Goal: Answer question/provide support: Share knowledge or assist other users

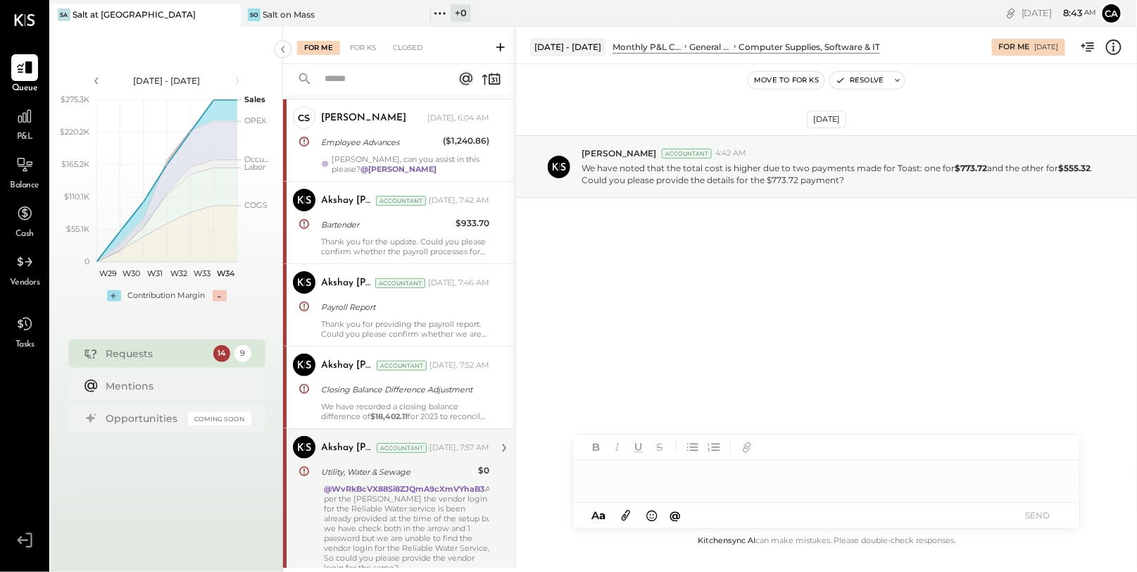
scroll to position [39, 0]
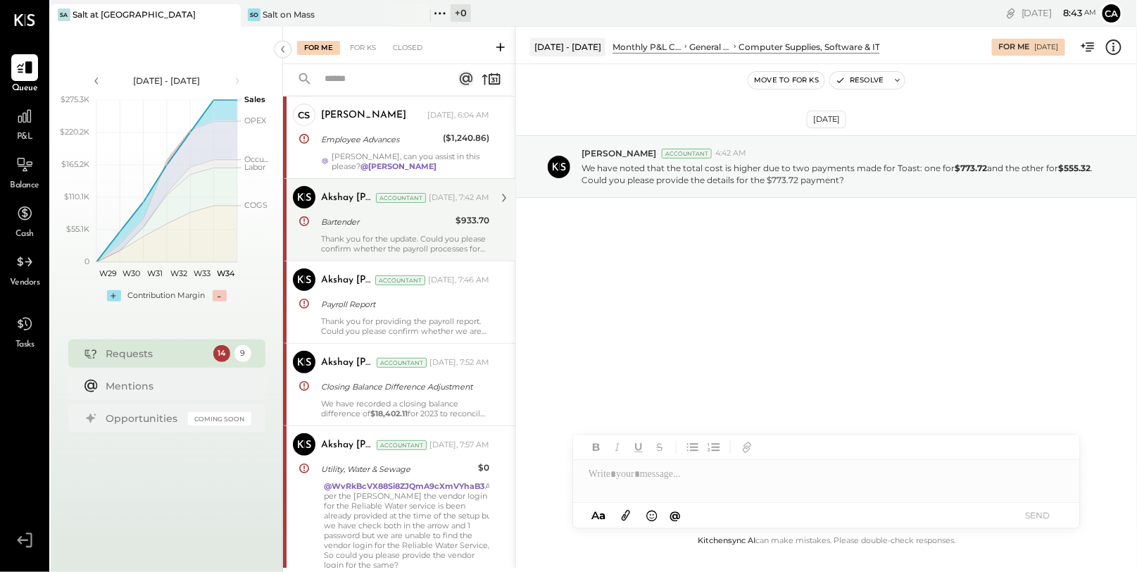
click at [402, 215] on div "Bartender" at bounding box center [386, 222] width 130 height 14
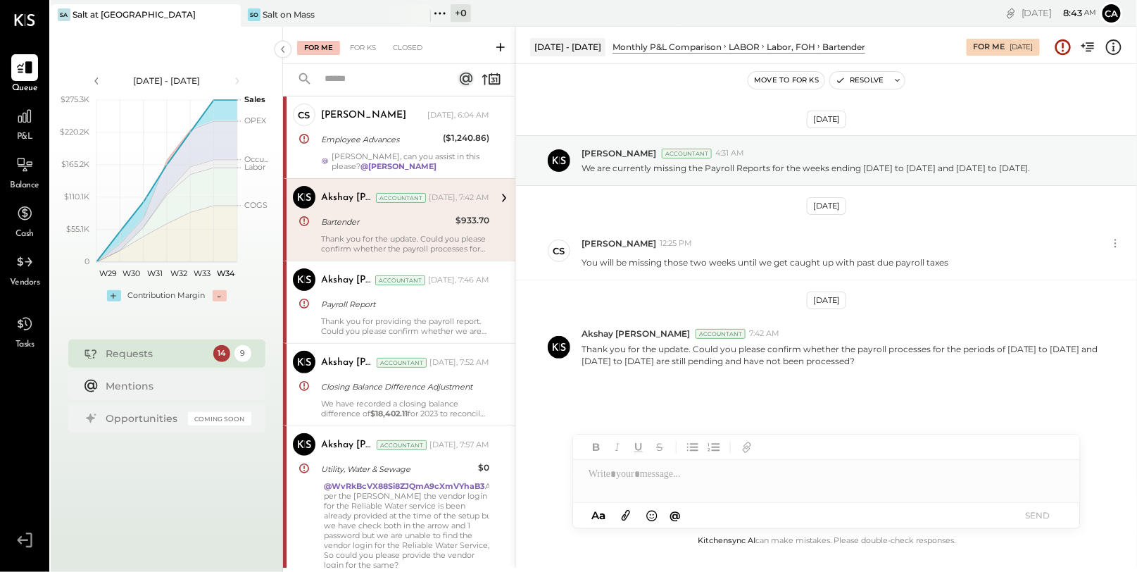
click at [782, 473] on div at bounding box center [826, 474] width 507 height 28
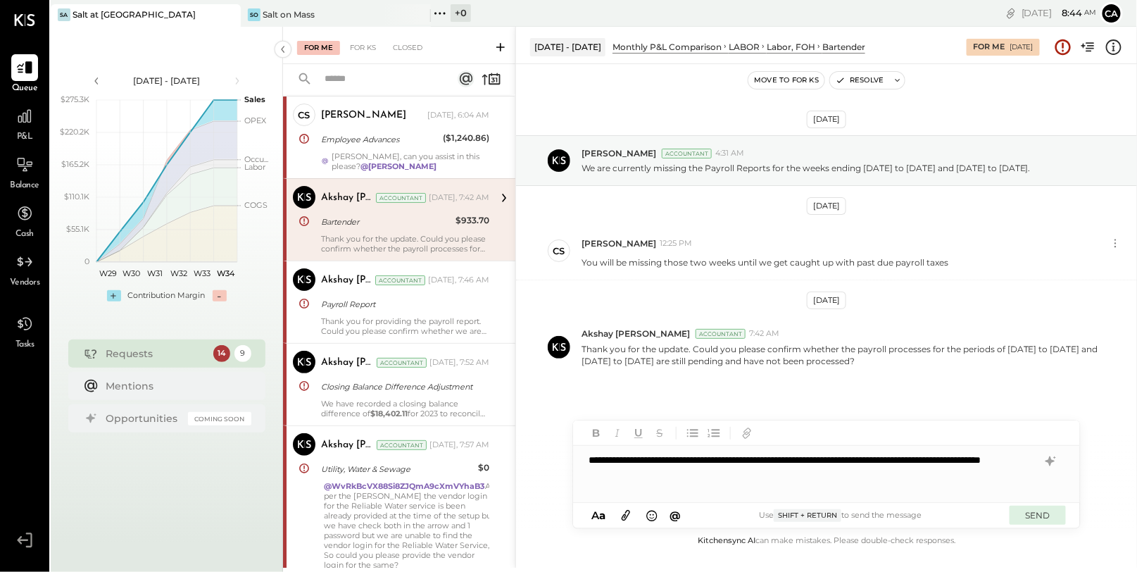
click at [1031, 521] on button "SEND" at bounding box center [1038, 515] width 56 height 19
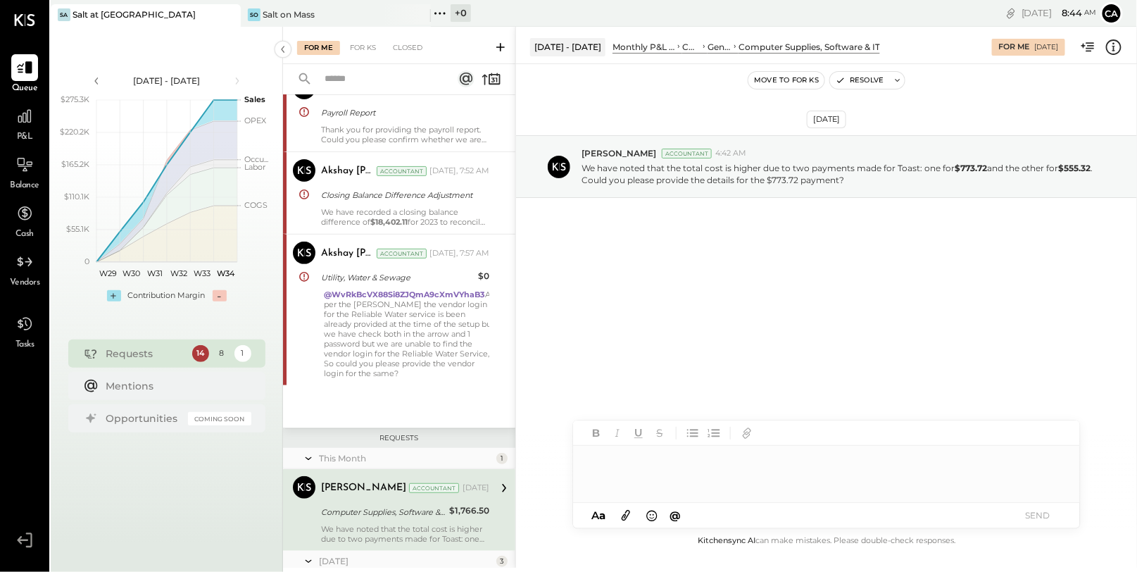
scroll to position [148, 0]
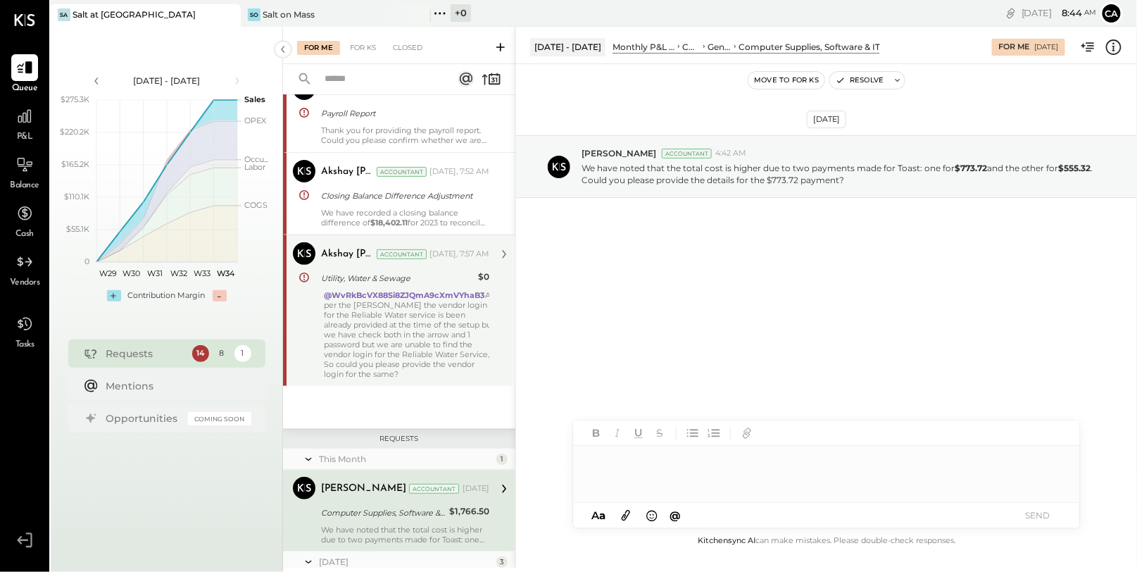
click at [388, 322] on div "@WvRkBcVX88Si8ZJQmA9cXmVYhaB3 As per the [PERSON_NAME] the vendor login for the…" at bounding box center [409, 334] width 170 height 89
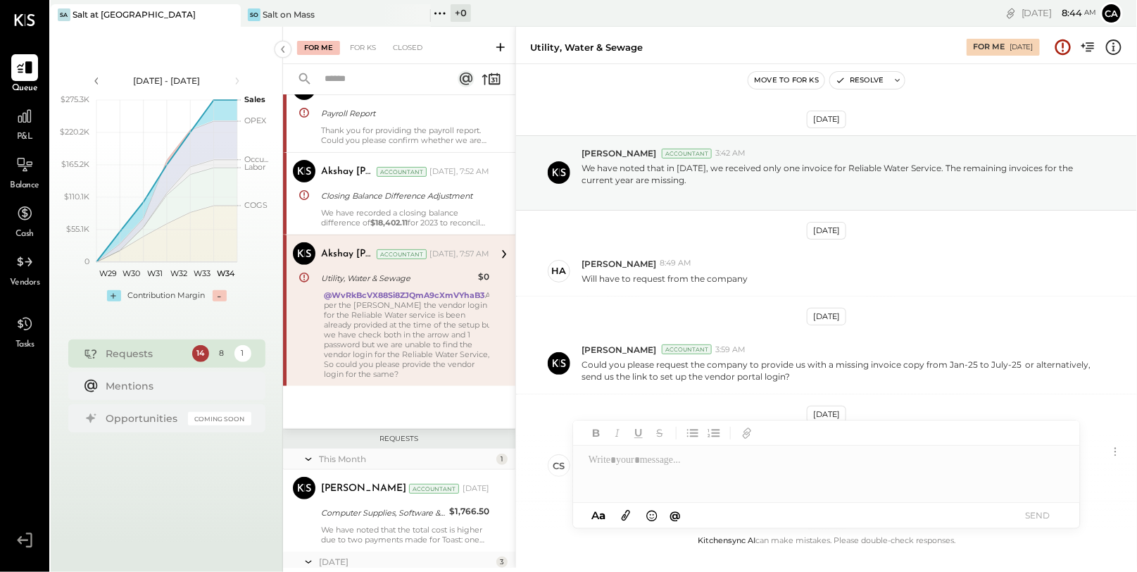
scroll to position [179, 0]
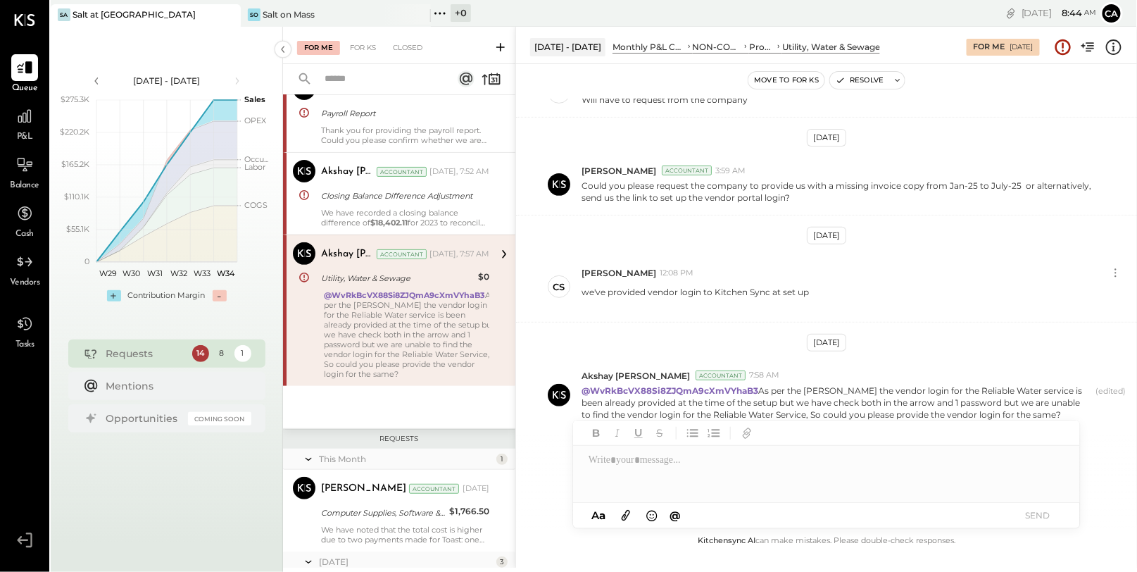
click at [797, 479] on div at bounding box center [826, 474] width 507 height 56
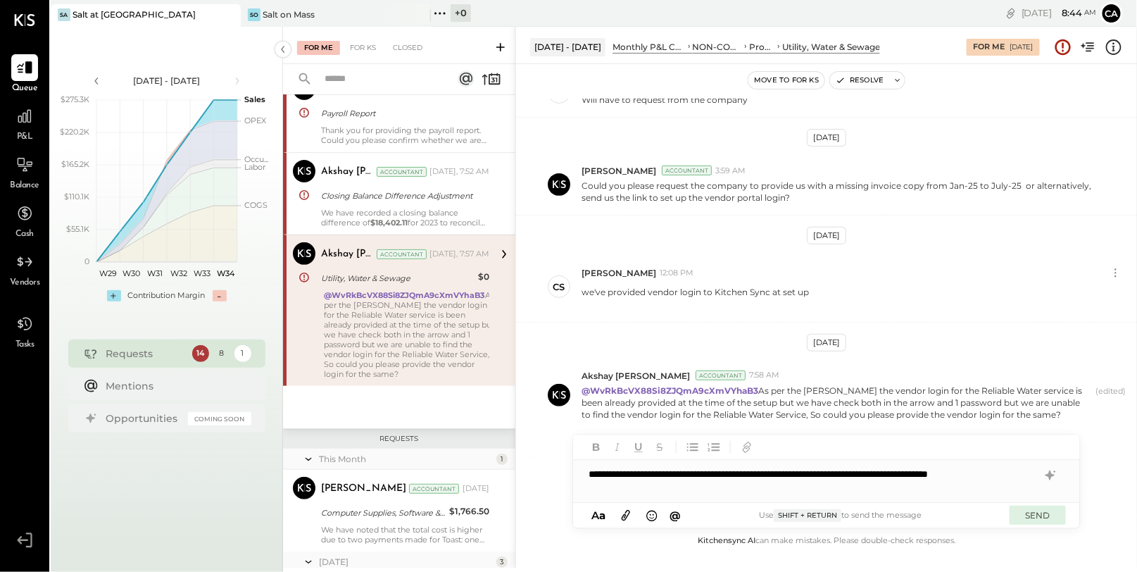
click at [1037, 511] on button "SEND" at bounding box center [1038, 515] width 56 height 19
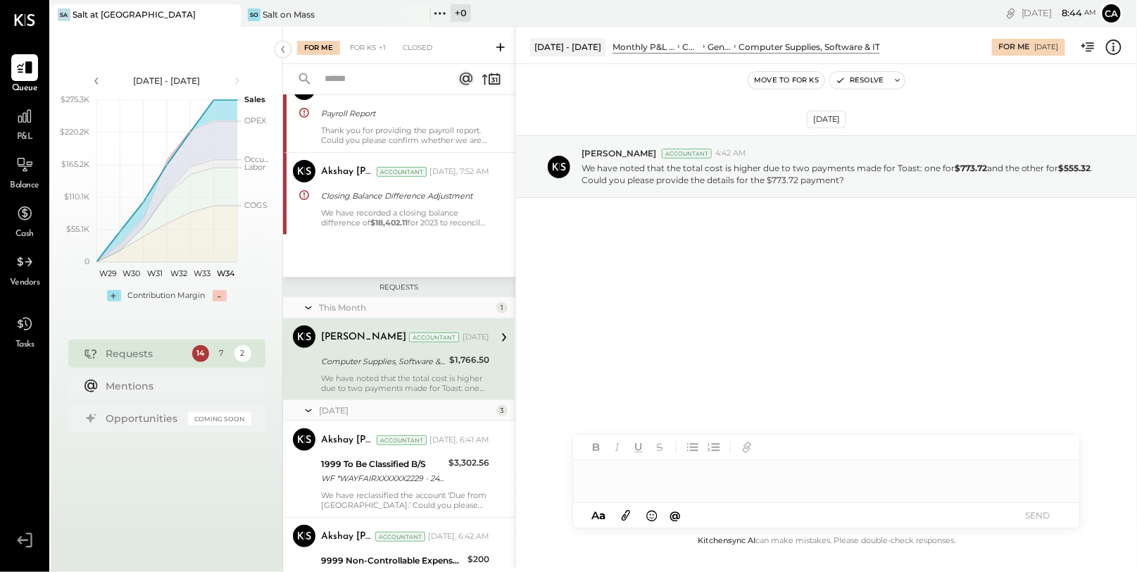
scroll to position [171, 0]
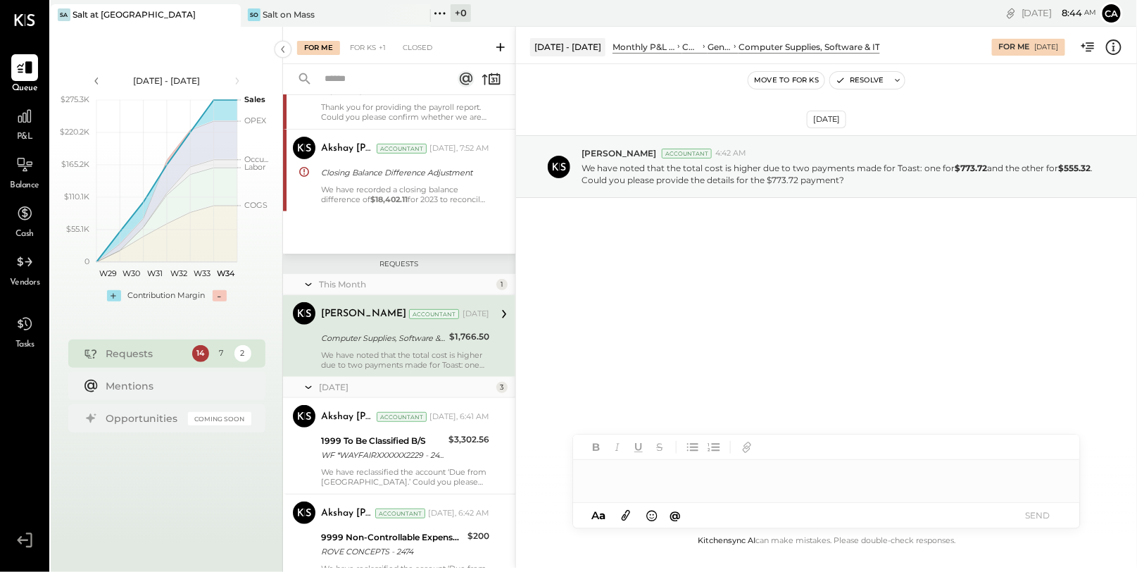
click at [398, 335] on div "Computer Supplies, Software & IT" at bounding box center [383, 338] width 124 height 14
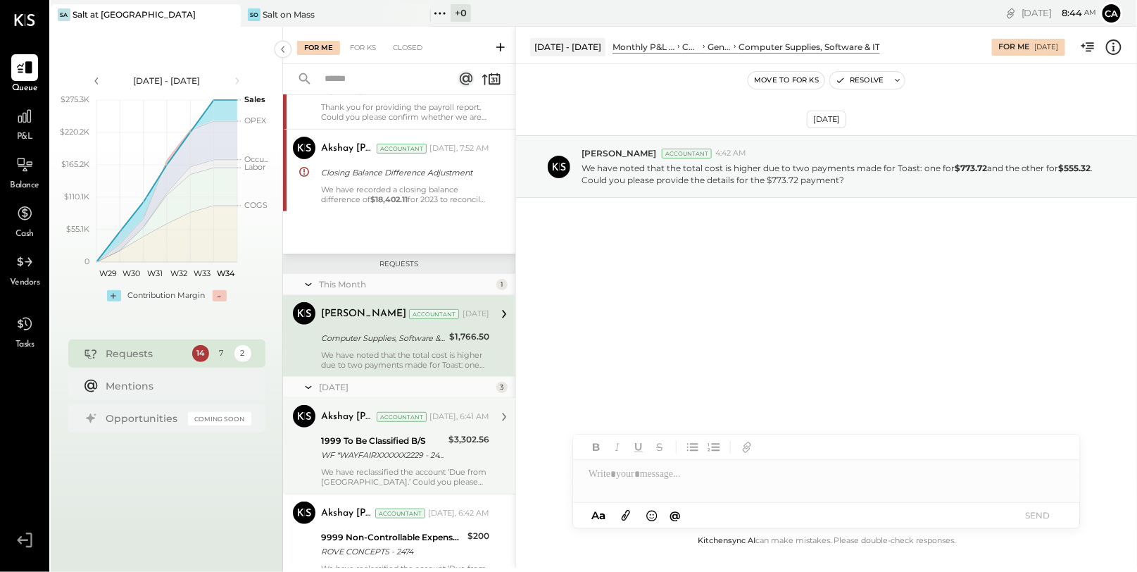
click at [370, 454] on div "WF *WAYFAIRXXXXXX2229 - 2474" at bounding box center [382, 455] width 123 height 14
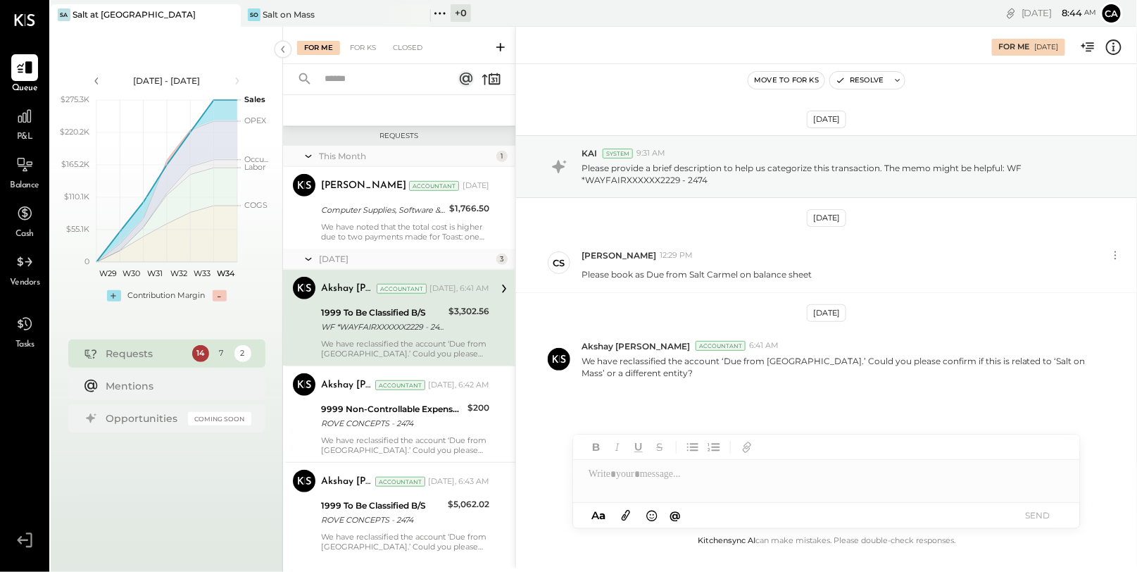
scroll to position [324, 0]
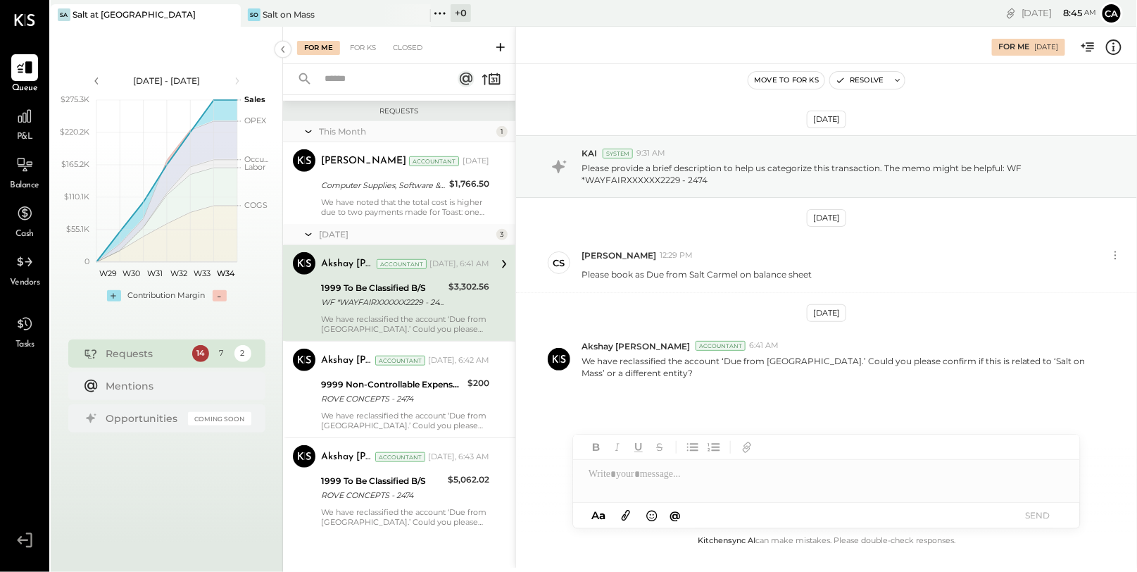
click at [777, 470] on div at bounding box center [826, 481] width 507 height 42
click at [1037, 514] on button "SEND" at bounding box center [1038, 515] width 56 height 19
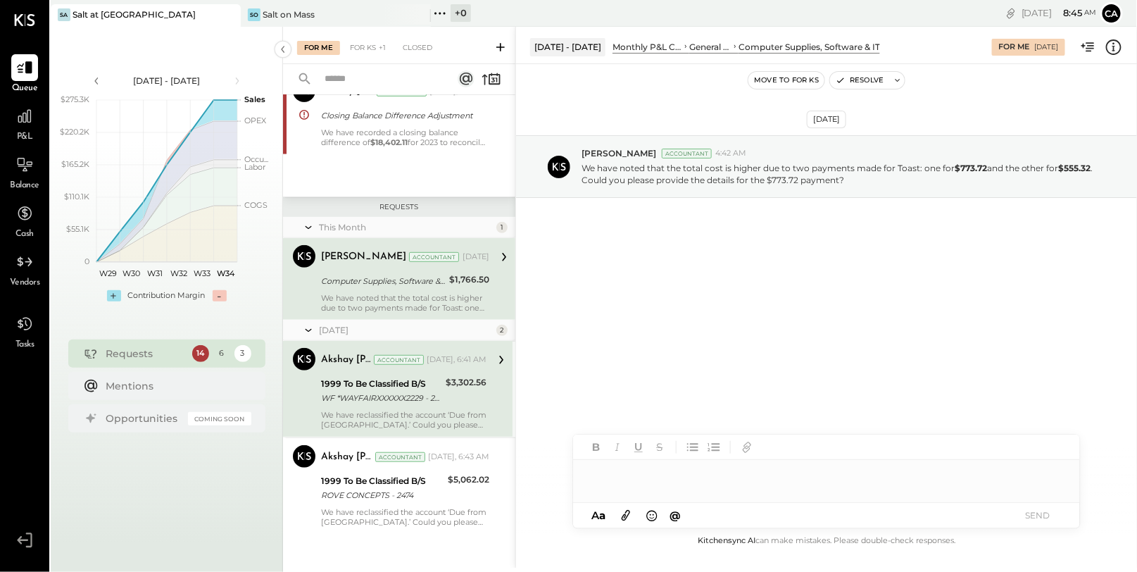
scroll to position [171, 0]
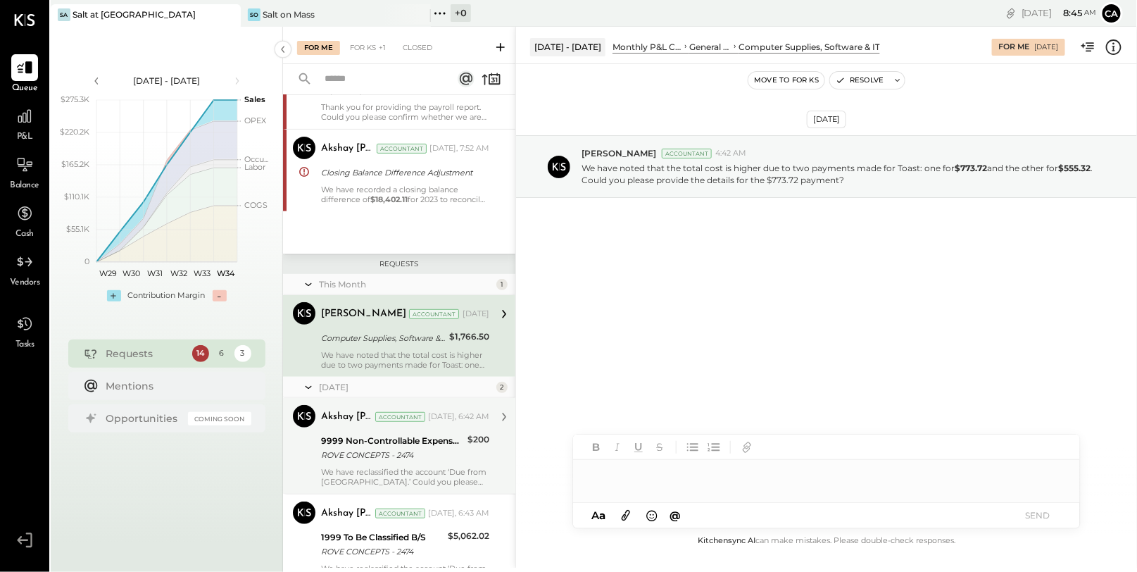
click at [406, 449] on div "ROVE CONCEPTS - 2474" at bounding box center [392, 455] width 142 height 14
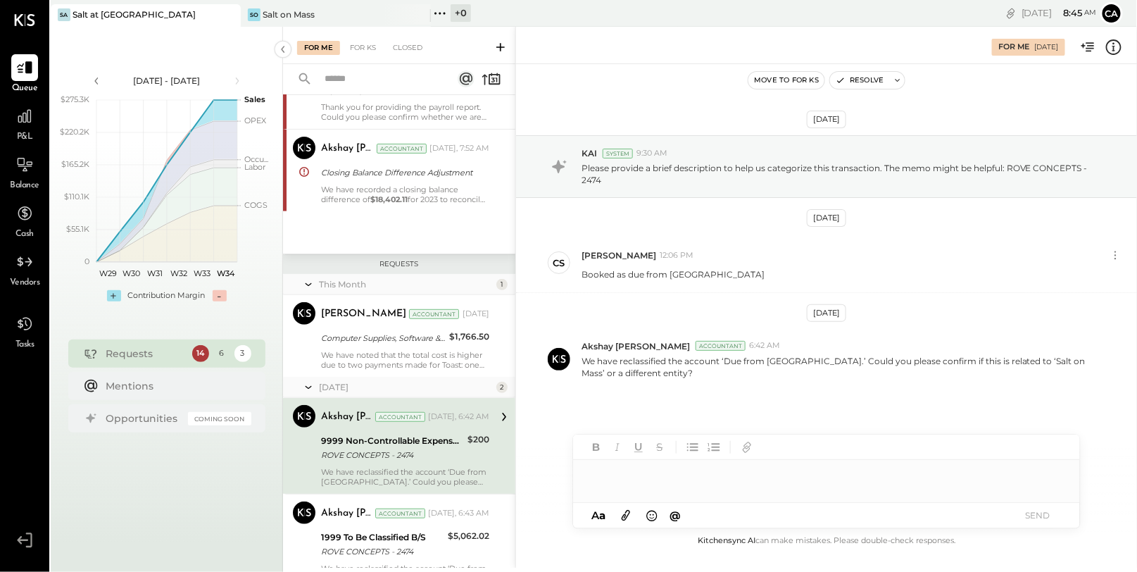
click at [725, 483] on div at bounding box center [826, 474] width 507 height 28
click at [1028, 520] on button "SEND" at bounding box center [1038, 515] width 56 height 19
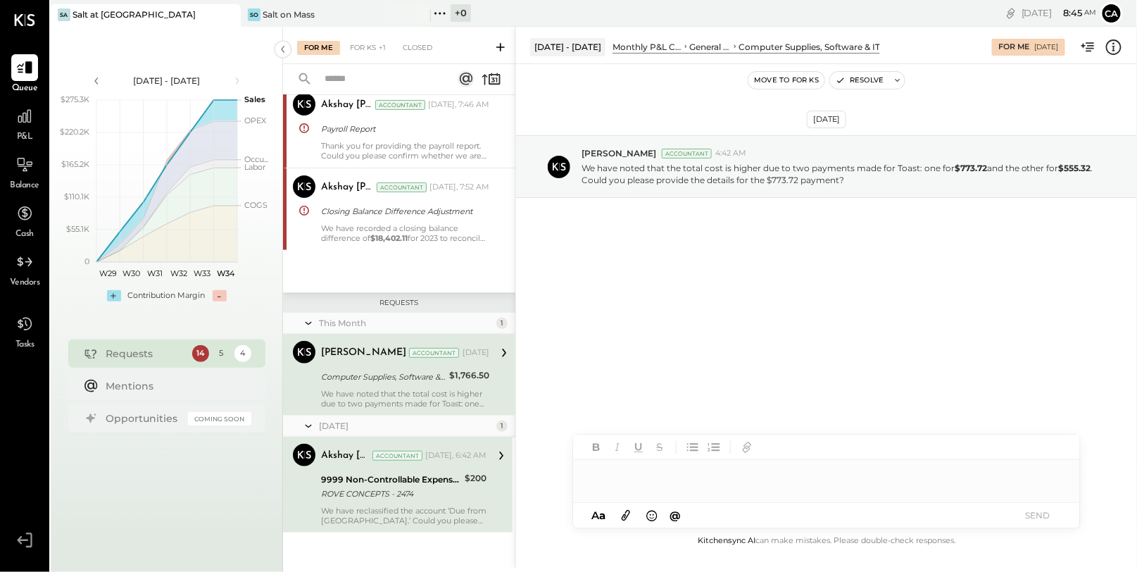
scroll to position [132, 0]
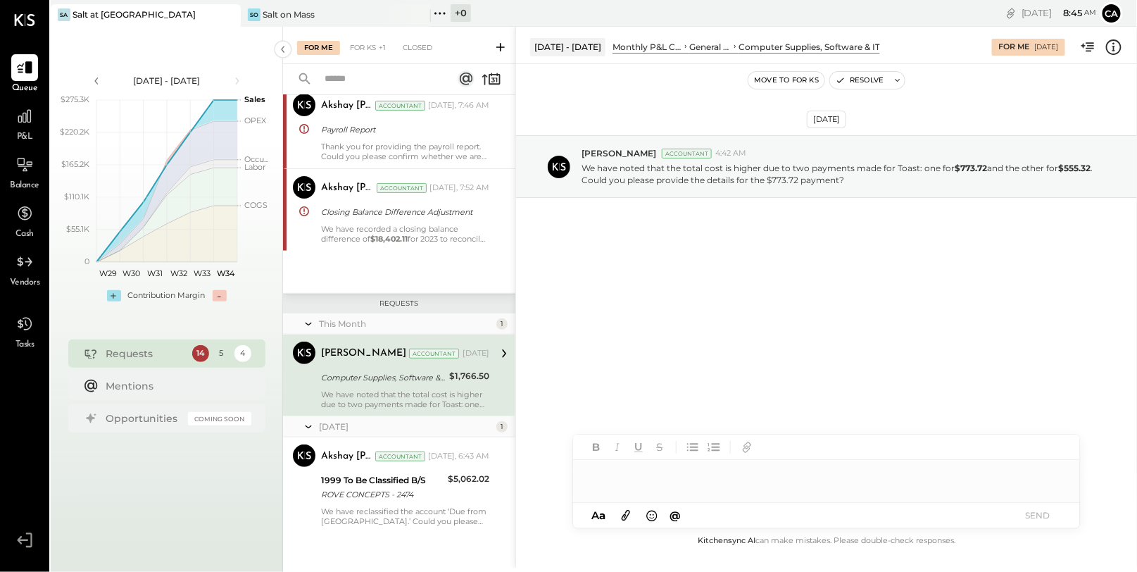
click at [402, 378] on div "Computer Supplies, Software & IT" at bounding box center [383, 377] width 124 height 14
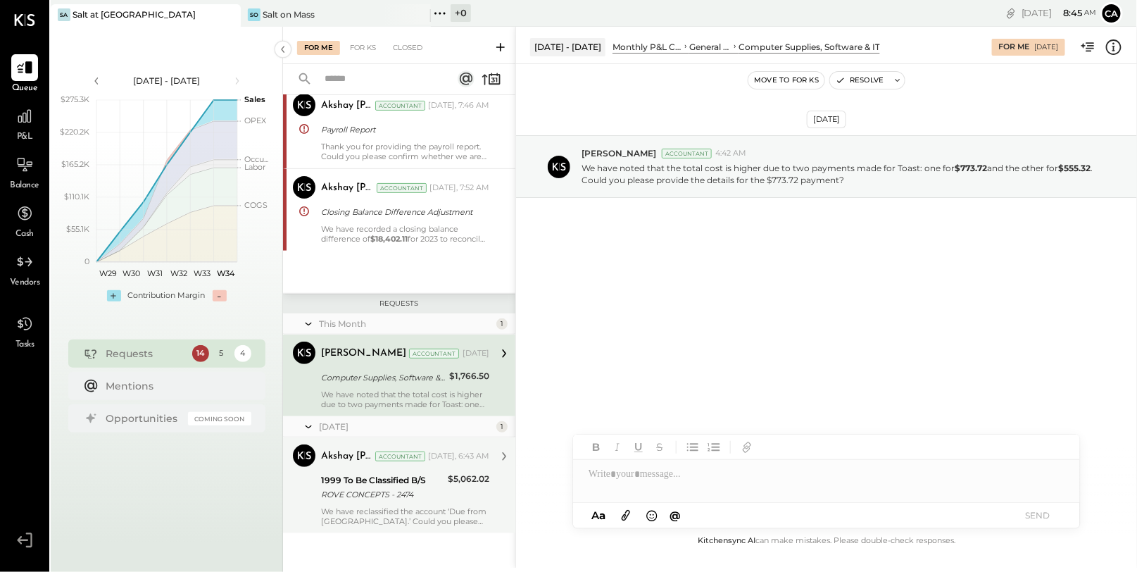
click at [401, 473] on div "1999 To Be Classified B/S" at bounding box center [382, 480] width 123 height 14
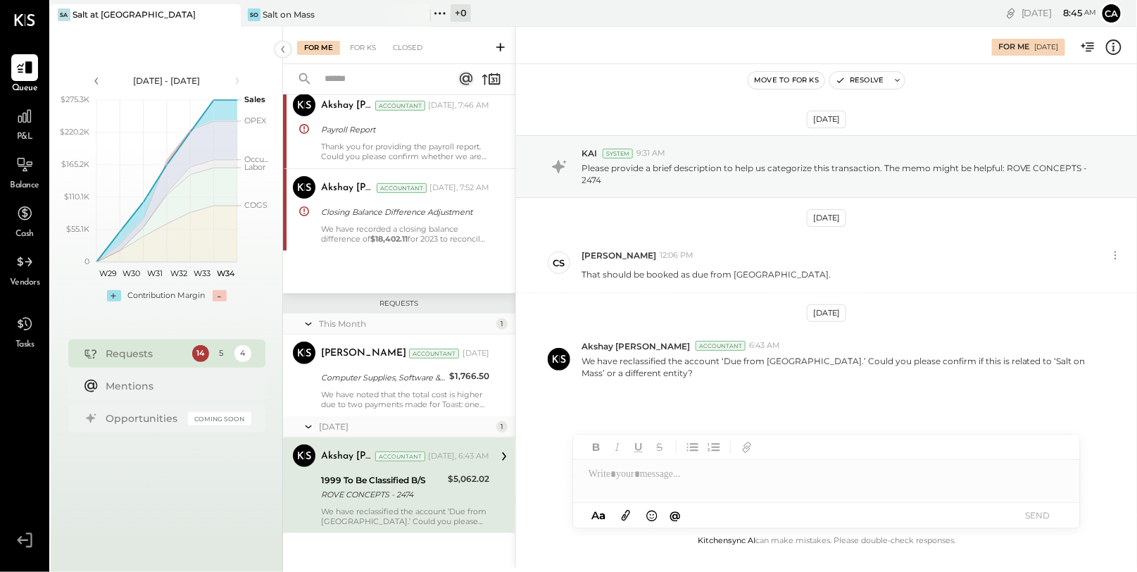
click at [728, 475] on div at bounding box center [826, 474] width 507 height 28
click at [1035, 518] on button "SEND" at bounding box center [1038, 515] width 56 height 19
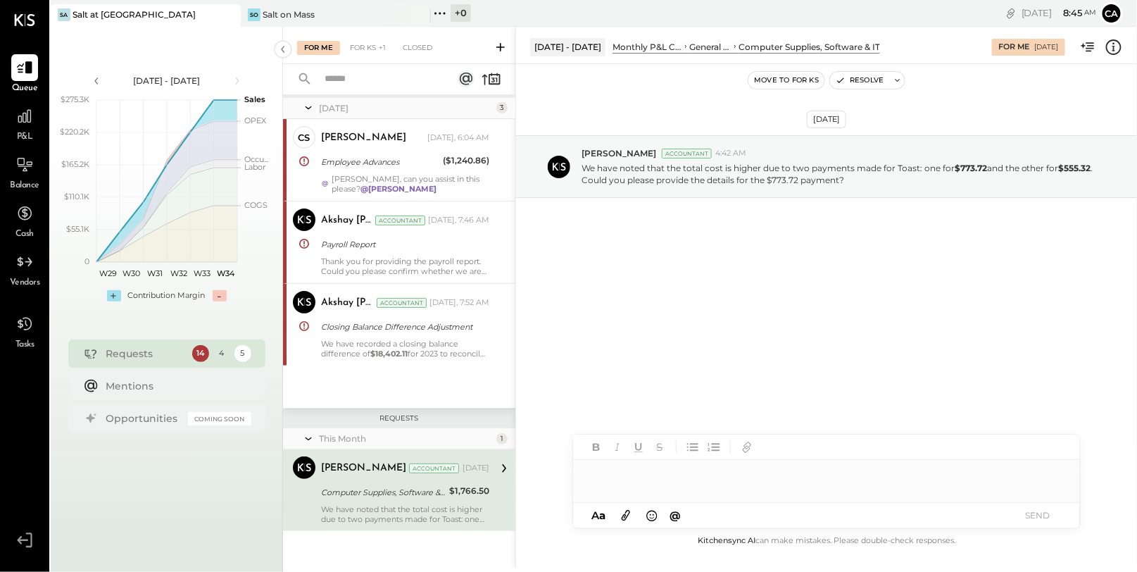
scroll to position [15, 0]
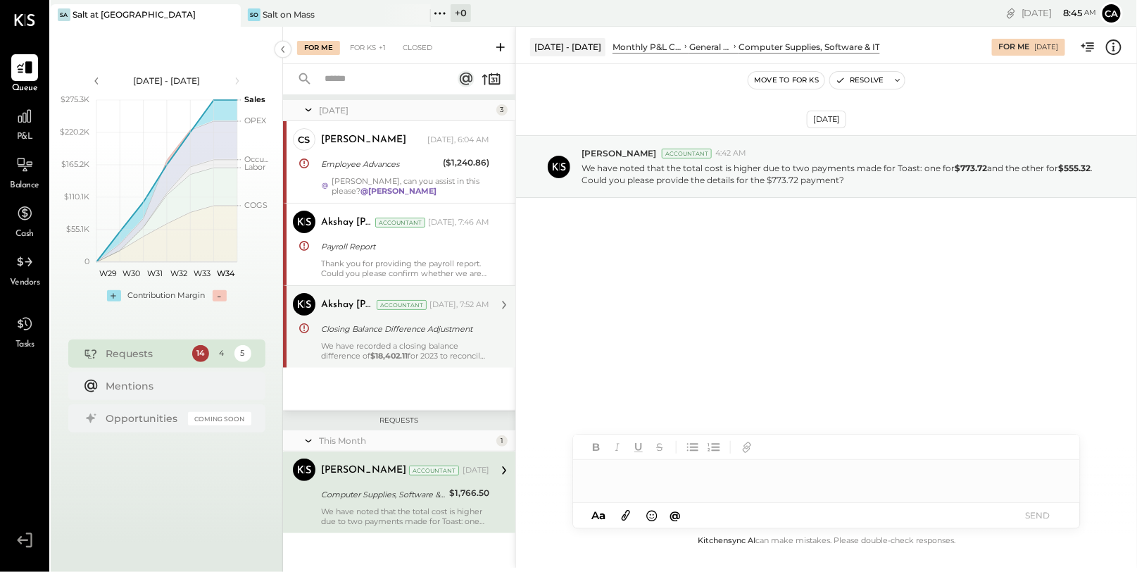
click at [368, 322] on div "Closing Balance Difference Adjustment" at bounding box center [403, 329] width 164 height 14
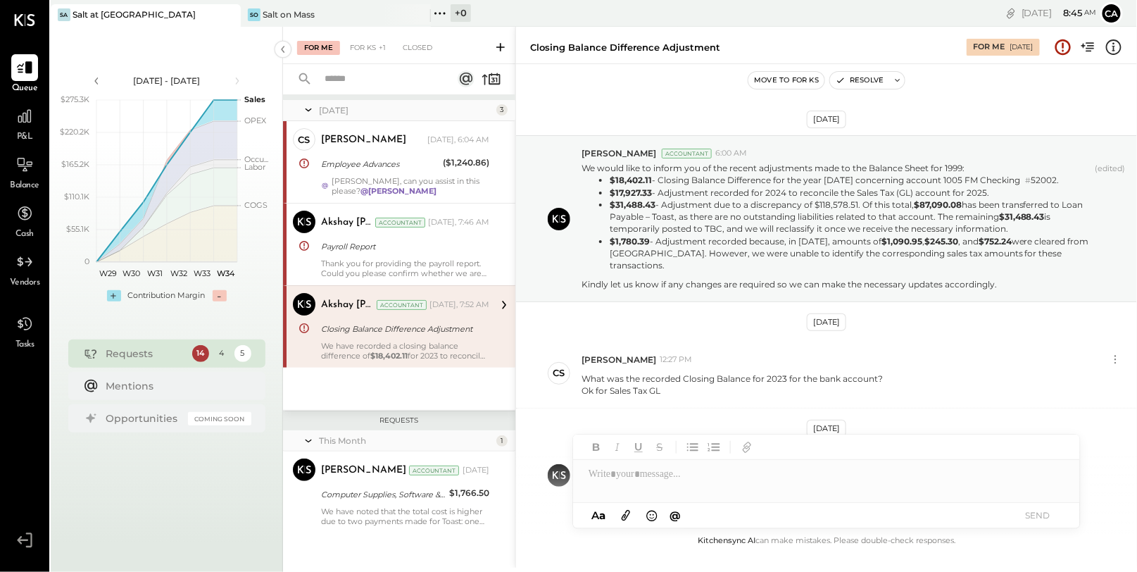
scroll to position [76, 0]
